Goal: Task Accomplishment & Management: Manage account settings

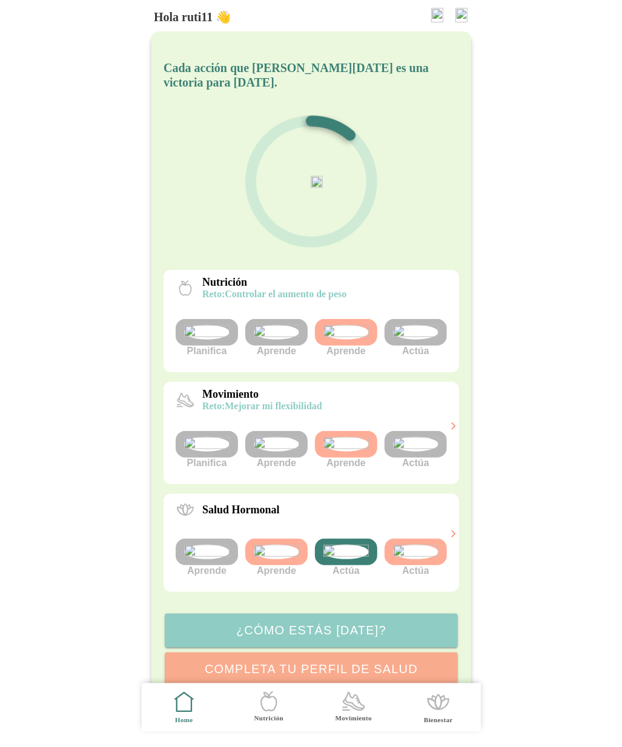
click at [413, 452] on img at bounding box center [415, 444] width 45 height 15
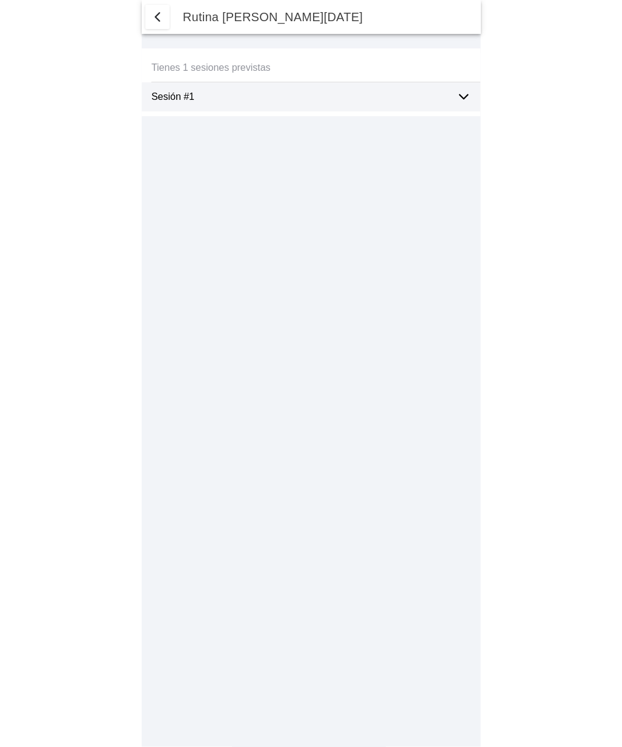
click at [465, 97] on icon at bounding box center [463, 97] width 8 height 4
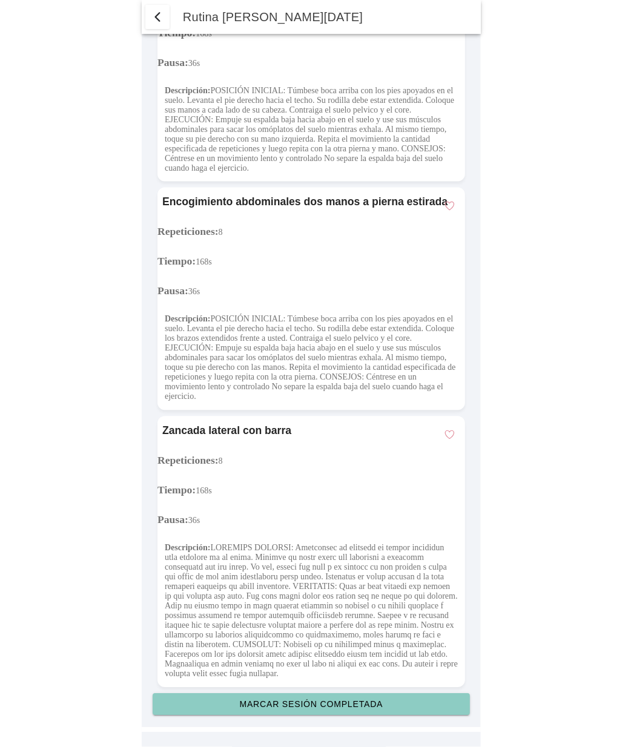
scroll to position [3410, 0]
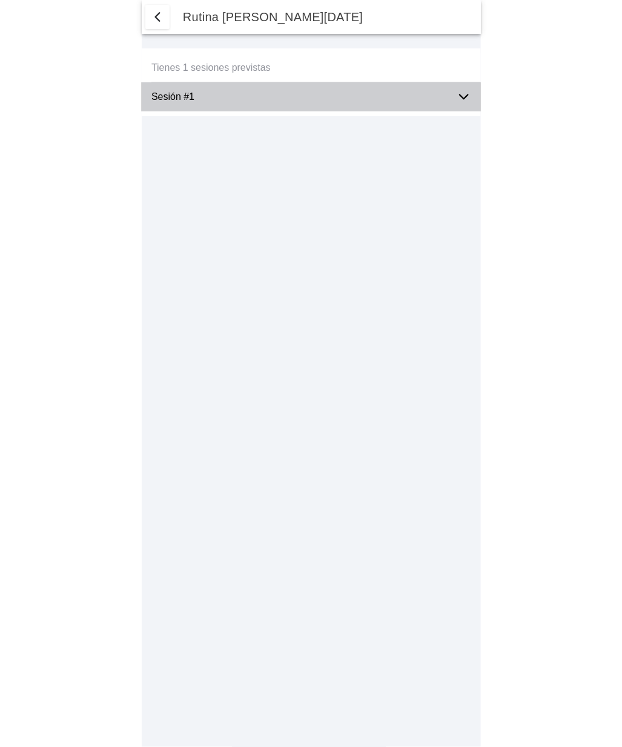
click at [463, 97] on icon at bounding box center [463, 97] width 15 height 15
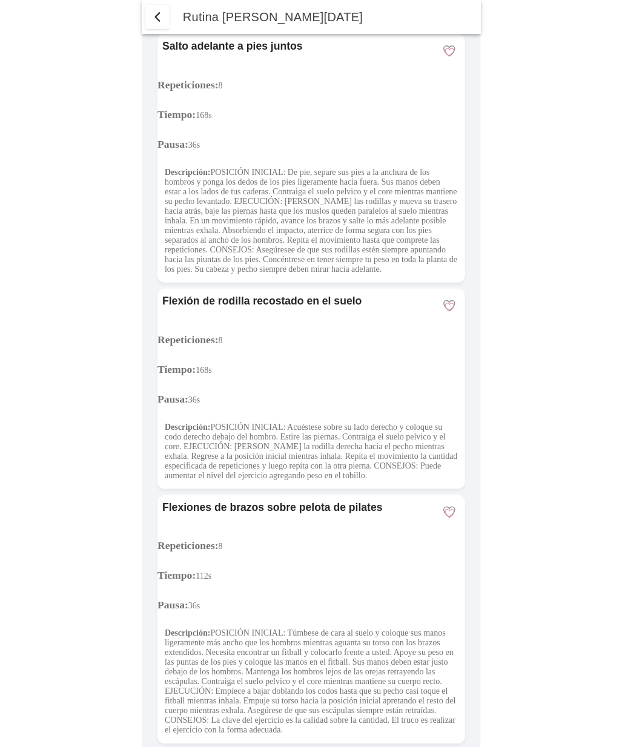
scroll to position [95, 0]
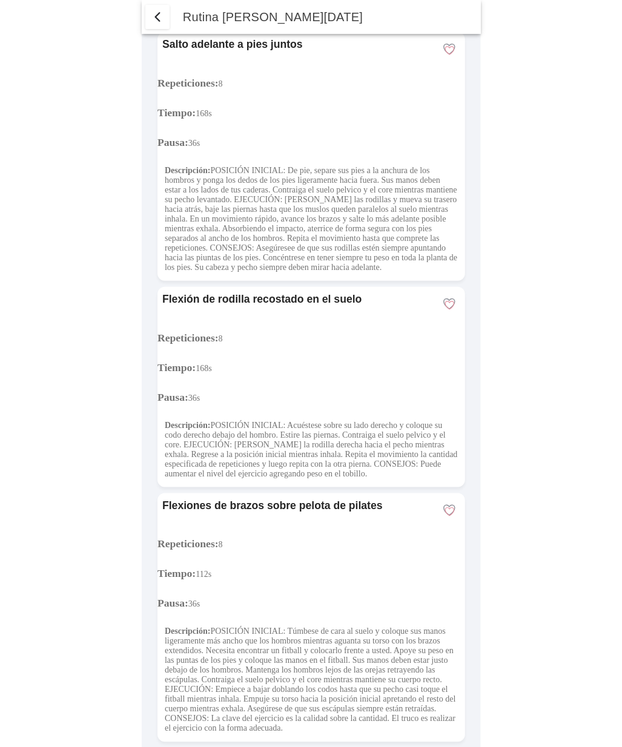
click at [449, 518] on span "button" at bounding box center [450, 512] width 12 height 12
click at [448, 518] on span "button" at bounding box center [450, 512] width 12 height 12
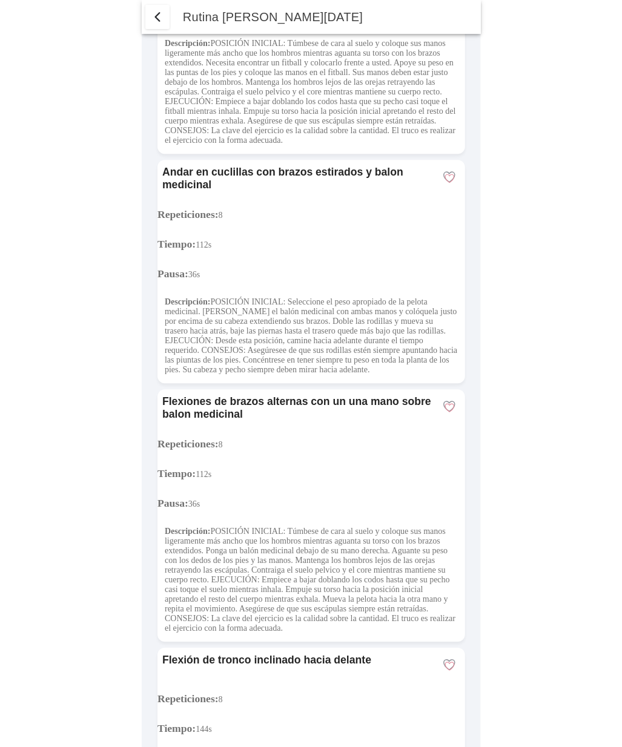
scroll to position [688, 0]
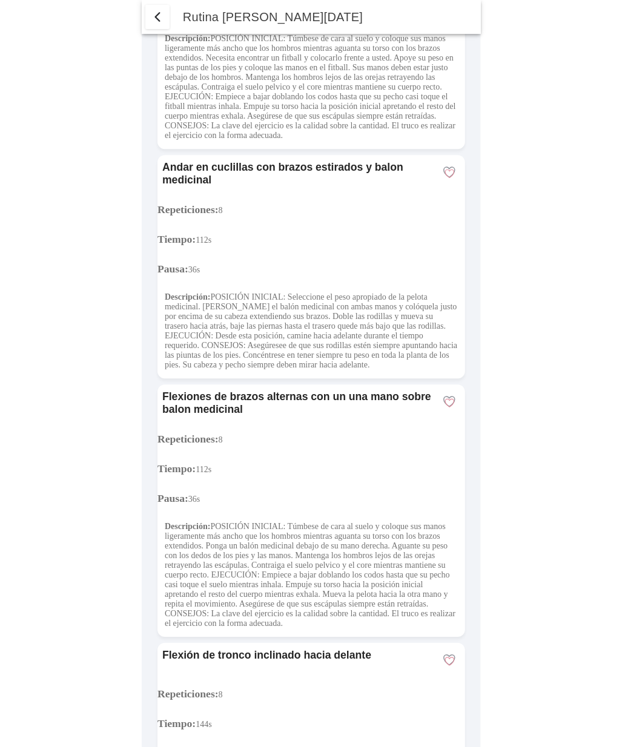
click at [453, 179] on span "button" at bounding box center [450, 174] width 12 height 12
click at [449, 179] on span "button" at bounding box center [450, 174] width 12 height 12
click at [448, 179] on span "button" at bounding box center [450, 174] width 12 height 12
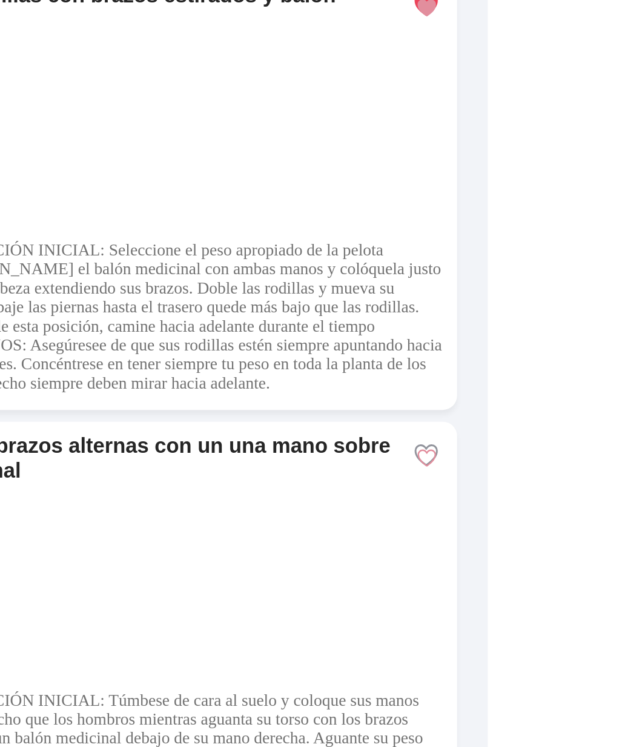
click at [450, 179] on span "button" at bounding box center [450, 174] width 12 height 12
click at [449, 179] on span "button" at bounding box center [450, 174] width 12 height 12
click at [450, 179] on span "button" at bounding box center [450, 174] width 12 height 12
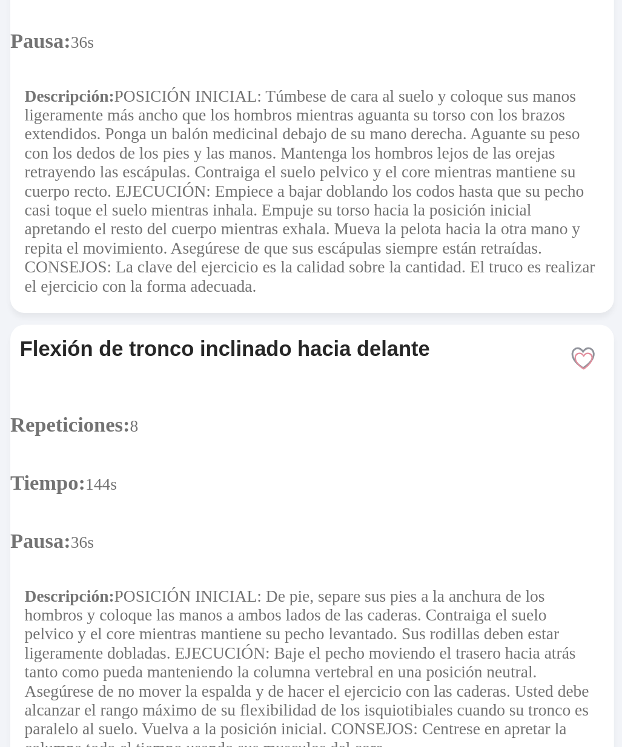
scroll to position [998, 0]
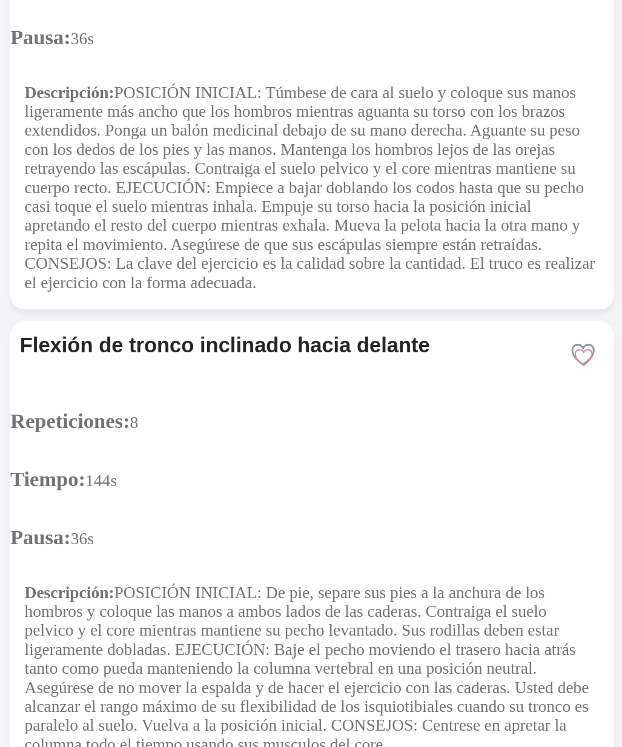
click at [449, 99] on span "button" at bounding box center [450, 93] width 12 height 12
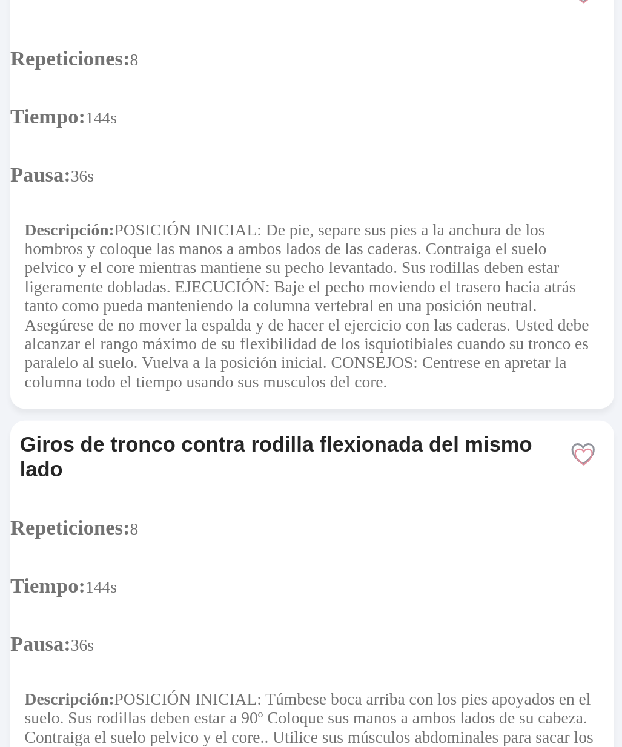
scroll to position [1198, 0]
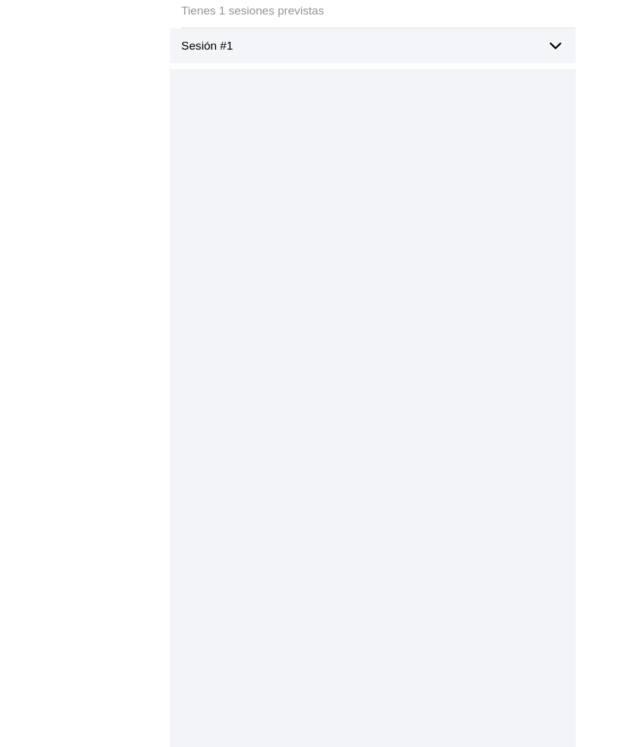
click at [463, 96] on icon at bounding box center [463, 97] width 15 height 15
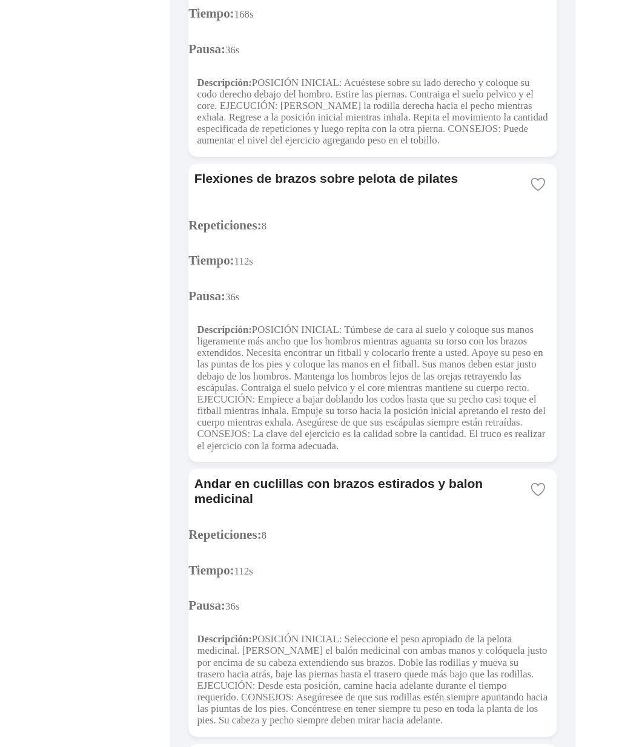
scroll to position [435, 0]
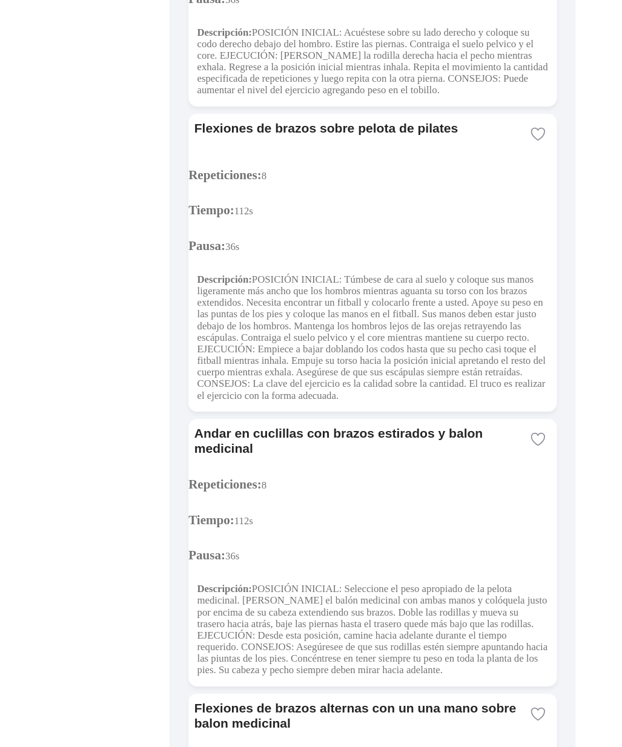
click at [449, 433] on icon at bounding box center [449, 425] width 15 height 15
click at [450, 431] on icon at bounding box center [448, 426] width 11 height 10
click at [449, 433] on icon at bounding box center [449, 425] width 15 height 15
click at [448, 433] on icon at bounding box center [449, 425] width 15 height 15
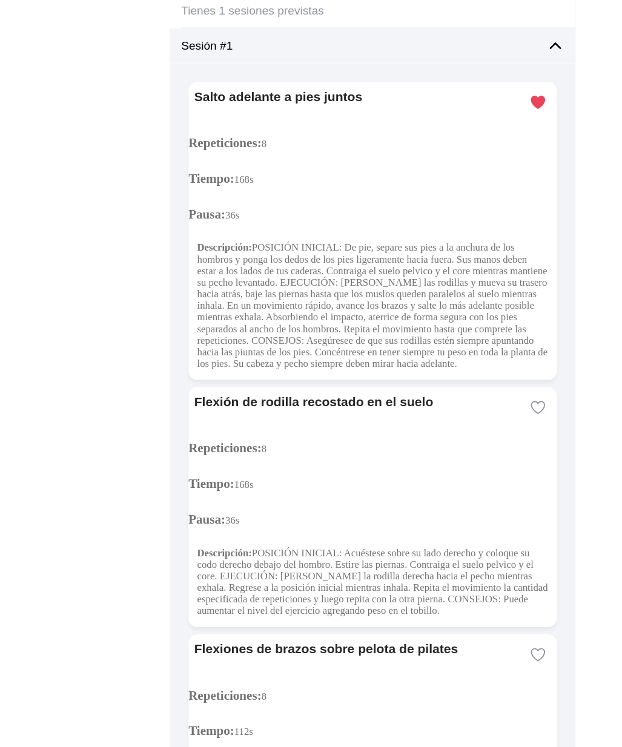
click at [462, 100] on icon at bounding box center [463, 97] width 15 height 15
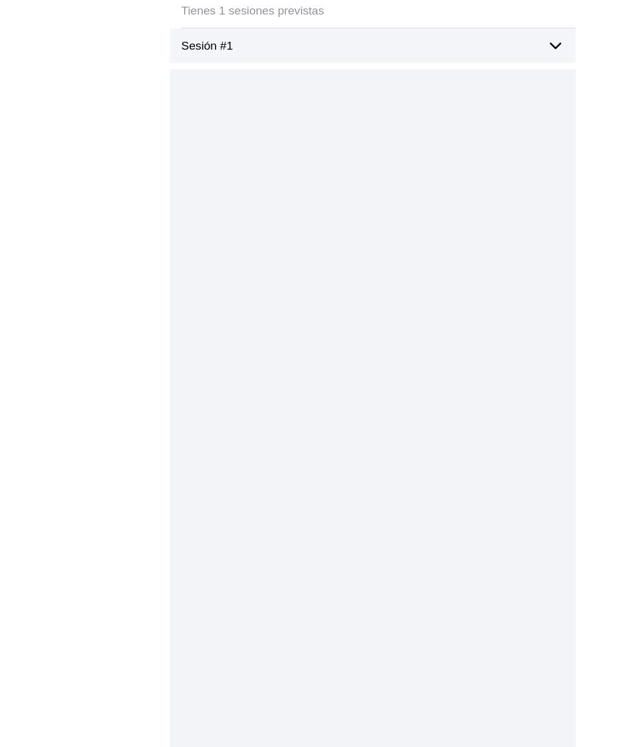
click at [462, 96] on icon at bounding box center [463, 97] width 15 height 15
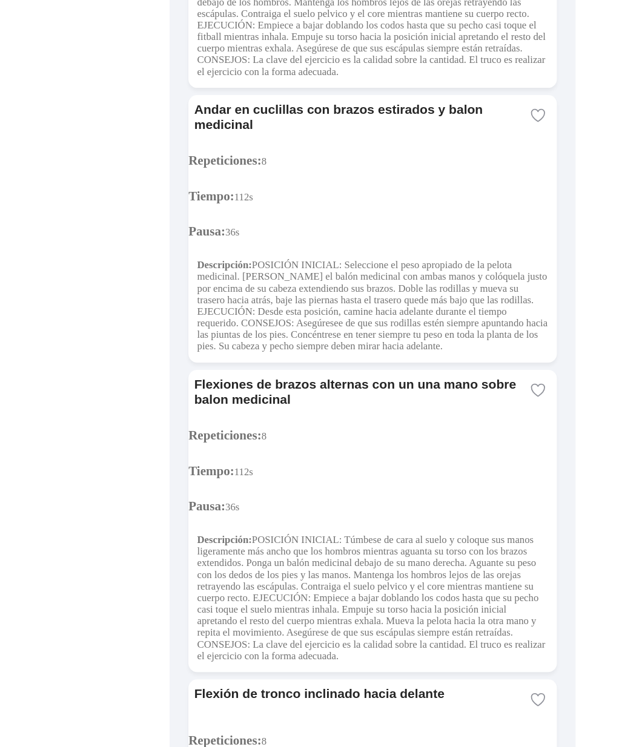
scroll to position [708, 0]
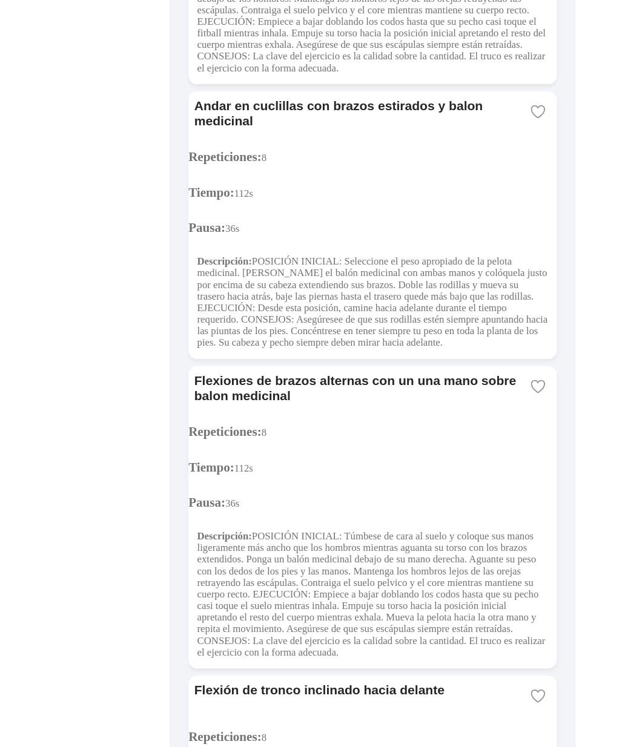
click at [451, 159] on icon at bounding box center [449, 152] width 15 height 15
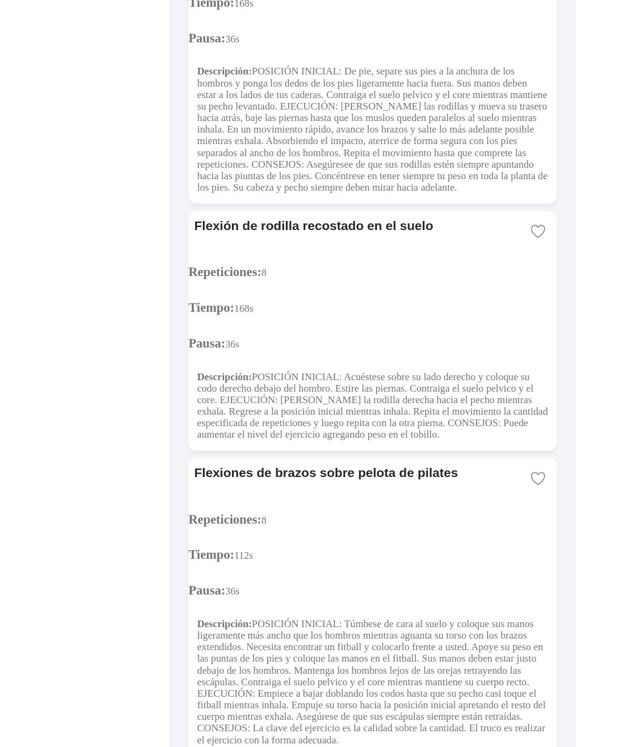
scroll to position [0, 0]
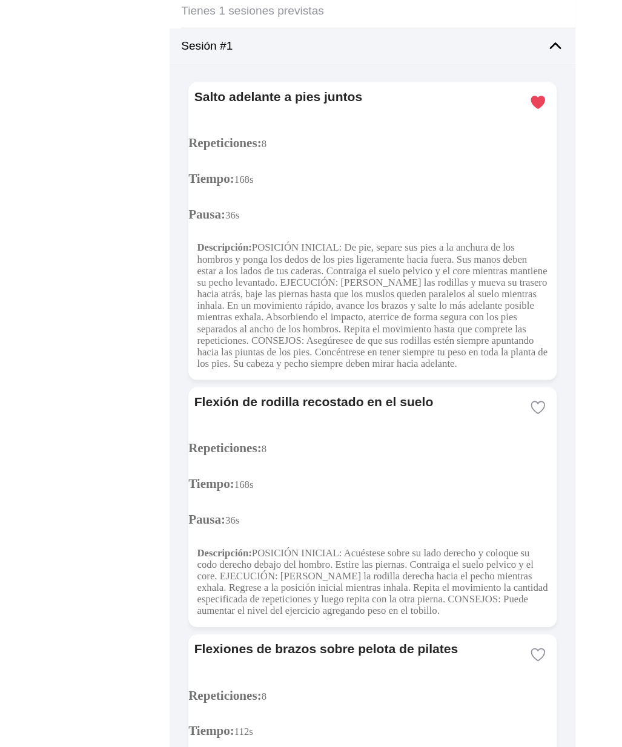
click at [178, 94] on ion-label "Sesión #1" at bounding box center [298, 96] width 295 height 11
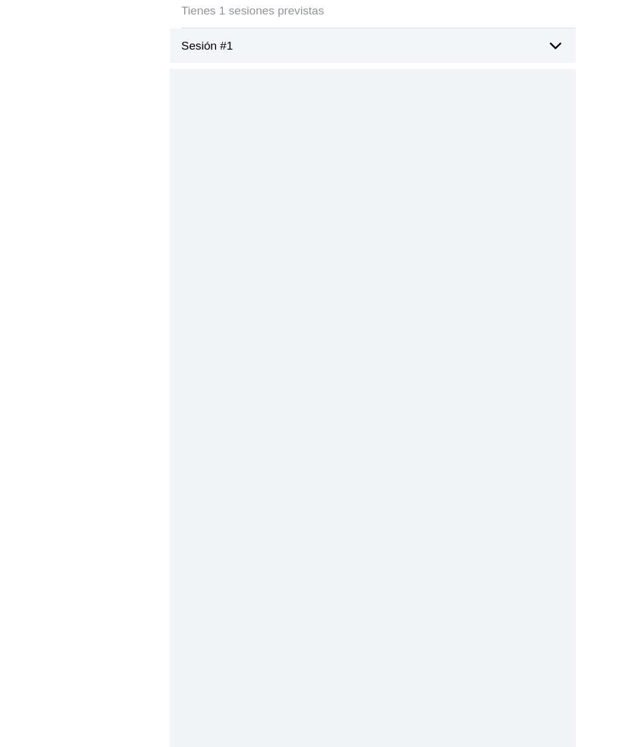
click at [178, 94] on ion-label "Sesión #1" at bounding box center [298, 96] width 295 height 11
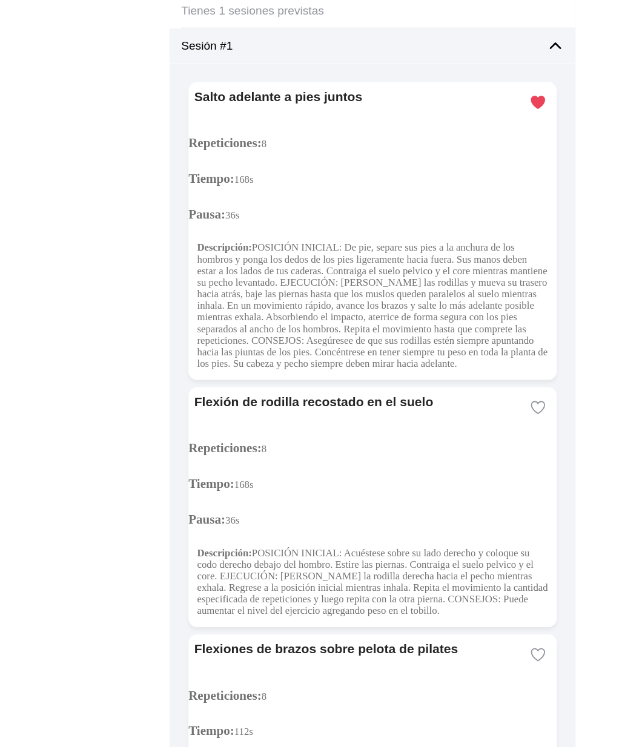
click at [212, 91] on ion-label "Sesión #1" at bounding box center [298, 96] width 295 height 11
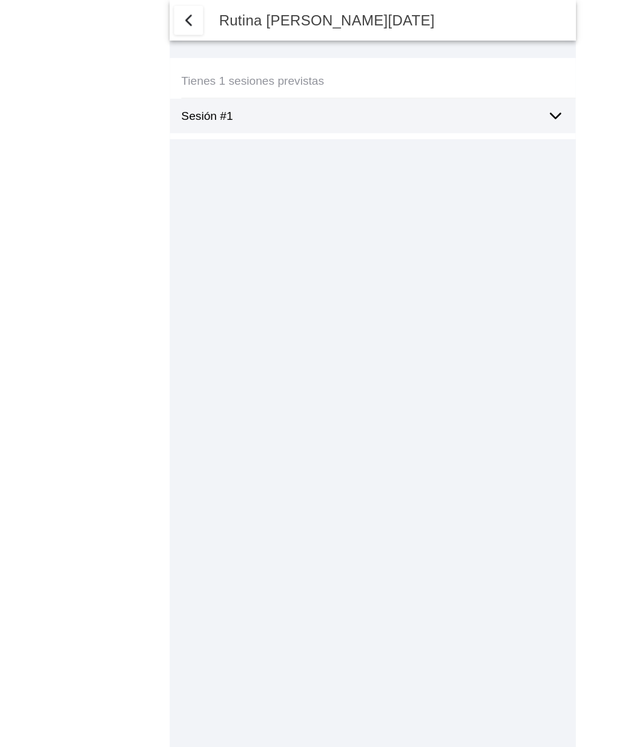
click at [160, 18] on span "button" at bounding box center [157, 17] width 15 height 15
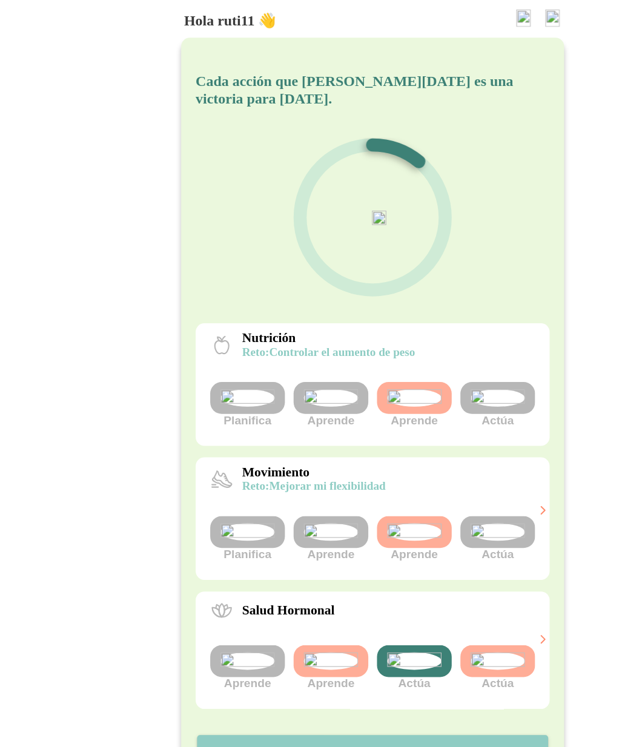
scroll to position [137, 0]
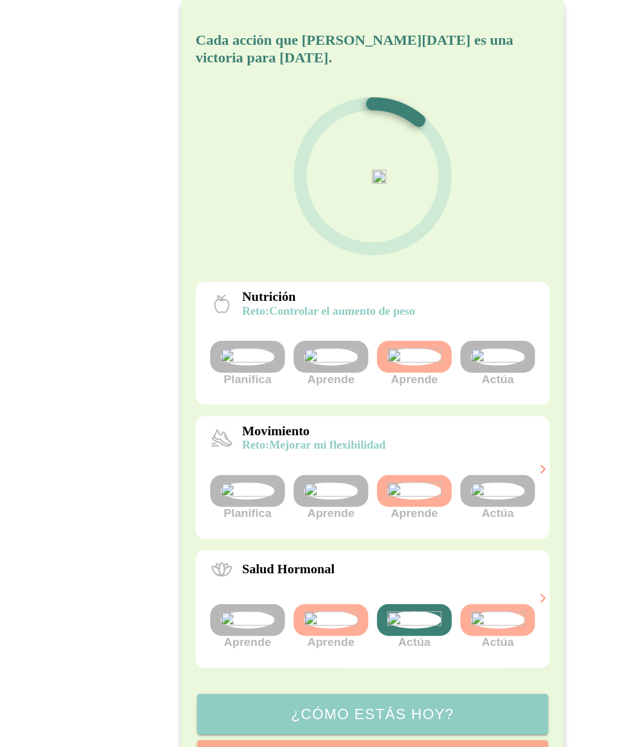
click at [340, 510] on img at bounding box center [345, 517] width 45 height 15
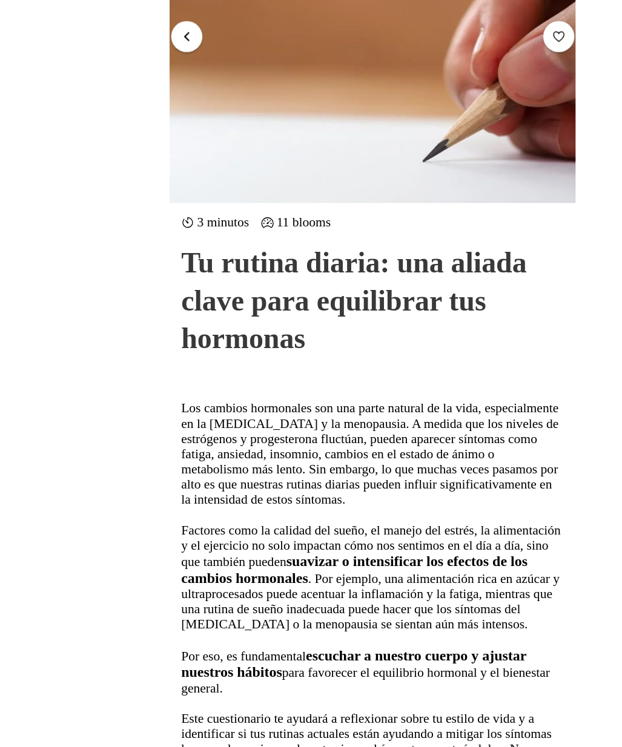
click at [160, 32] on span "button" at bounding box center [156, 30] width 12 height 12
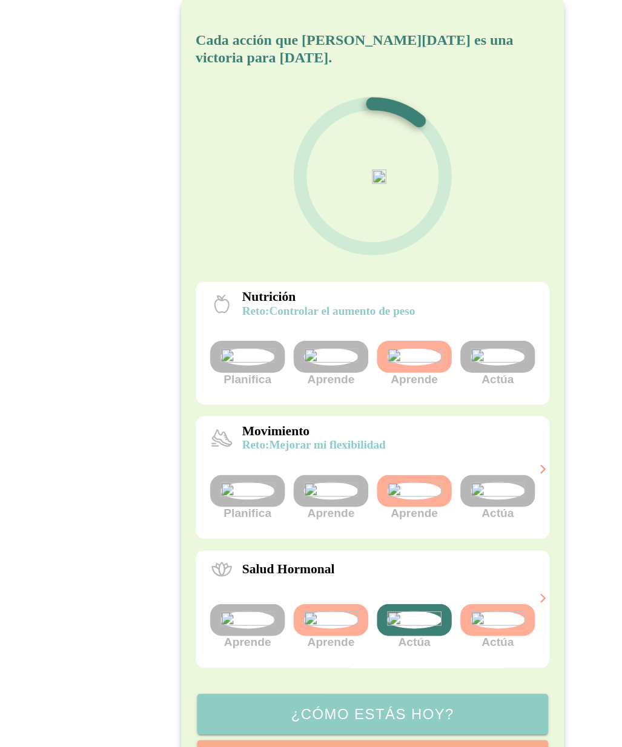
click at [422, 403] on img at bounding box center [415, 410] width 45 height 15
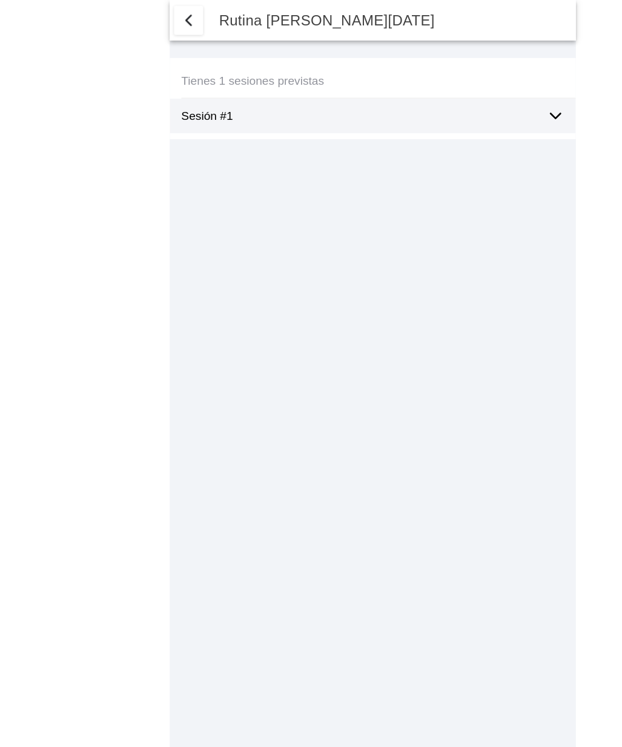
click at [458, 110] on div "Sesión #1" at bounding box center [315, 96] width 329 height 29
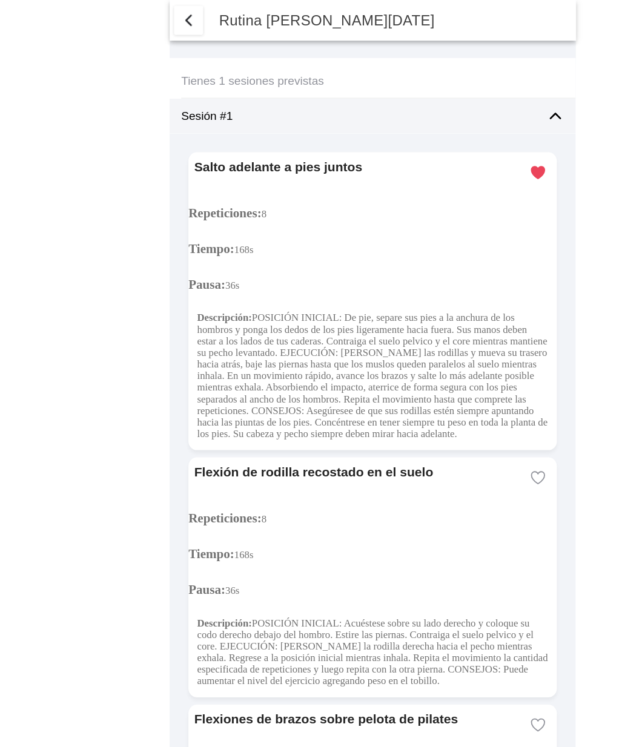
click at [158, 13] on span "button" at bounding box center [157, 17] width 15 height 15
